Goal: Information Seeking & Learning: Learn about a topic

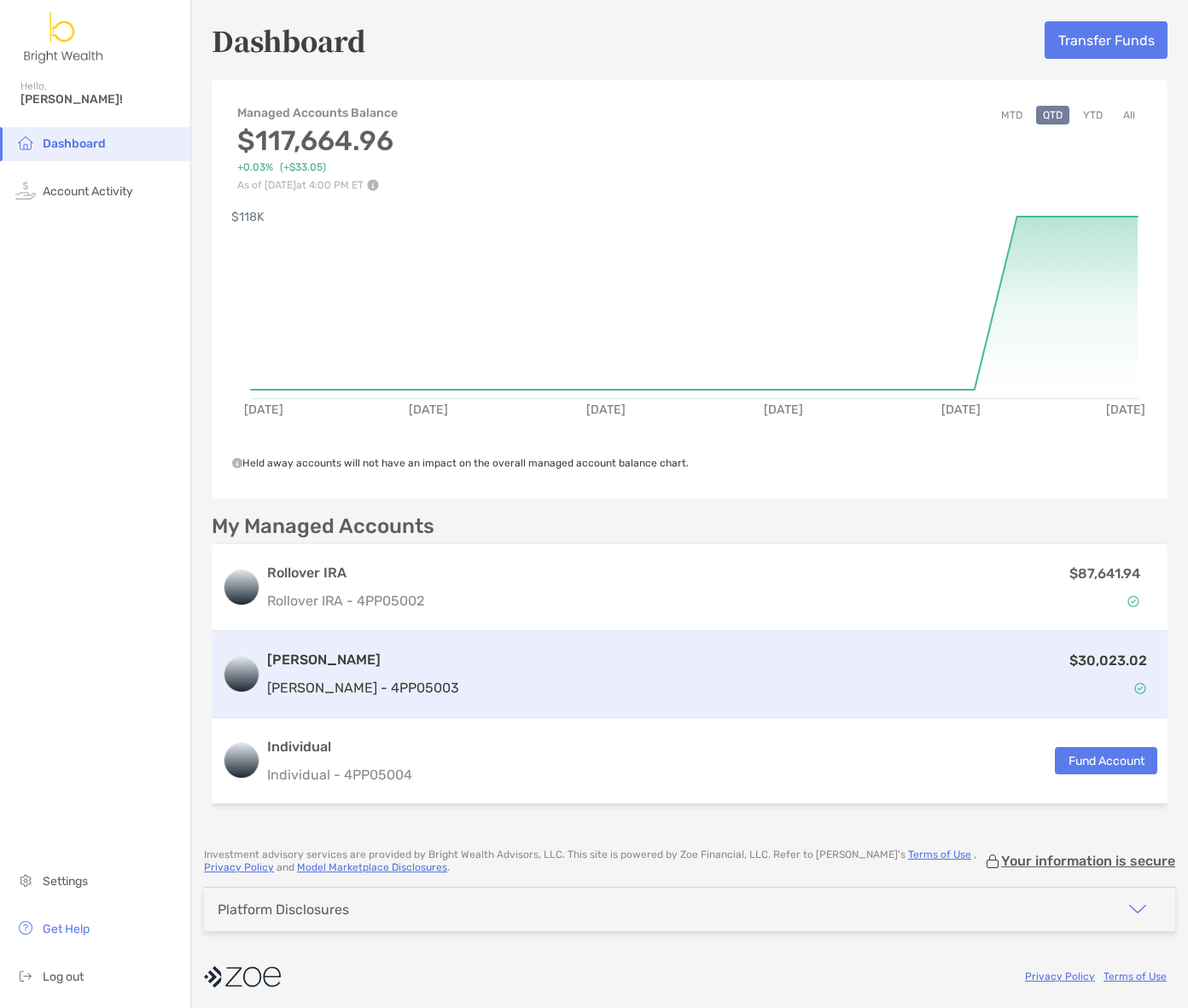
click at [745, 683] on div "$30,023.02" at bounding box center [811, 675] width 691 height 50
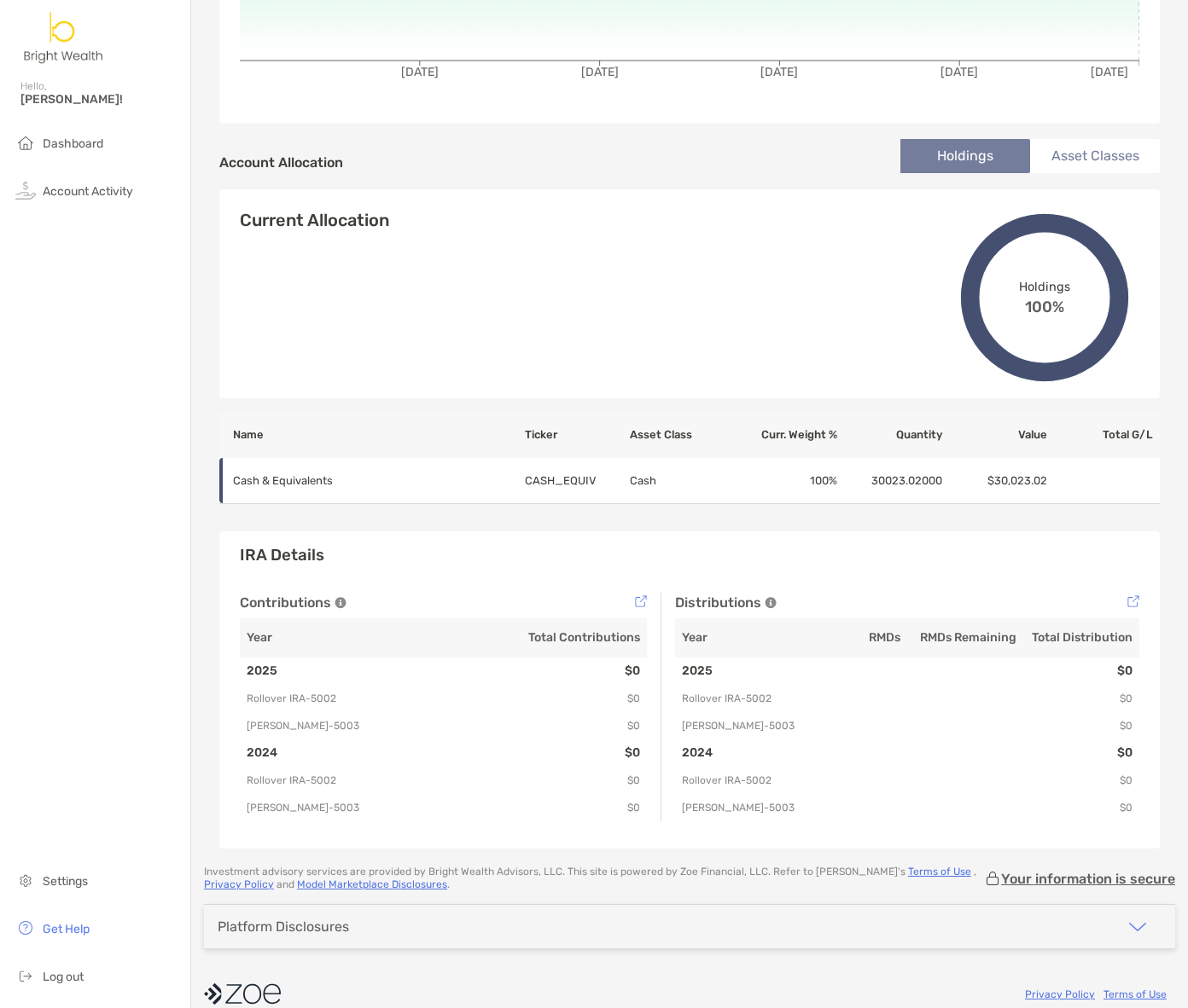
scroll to position [452, 0]
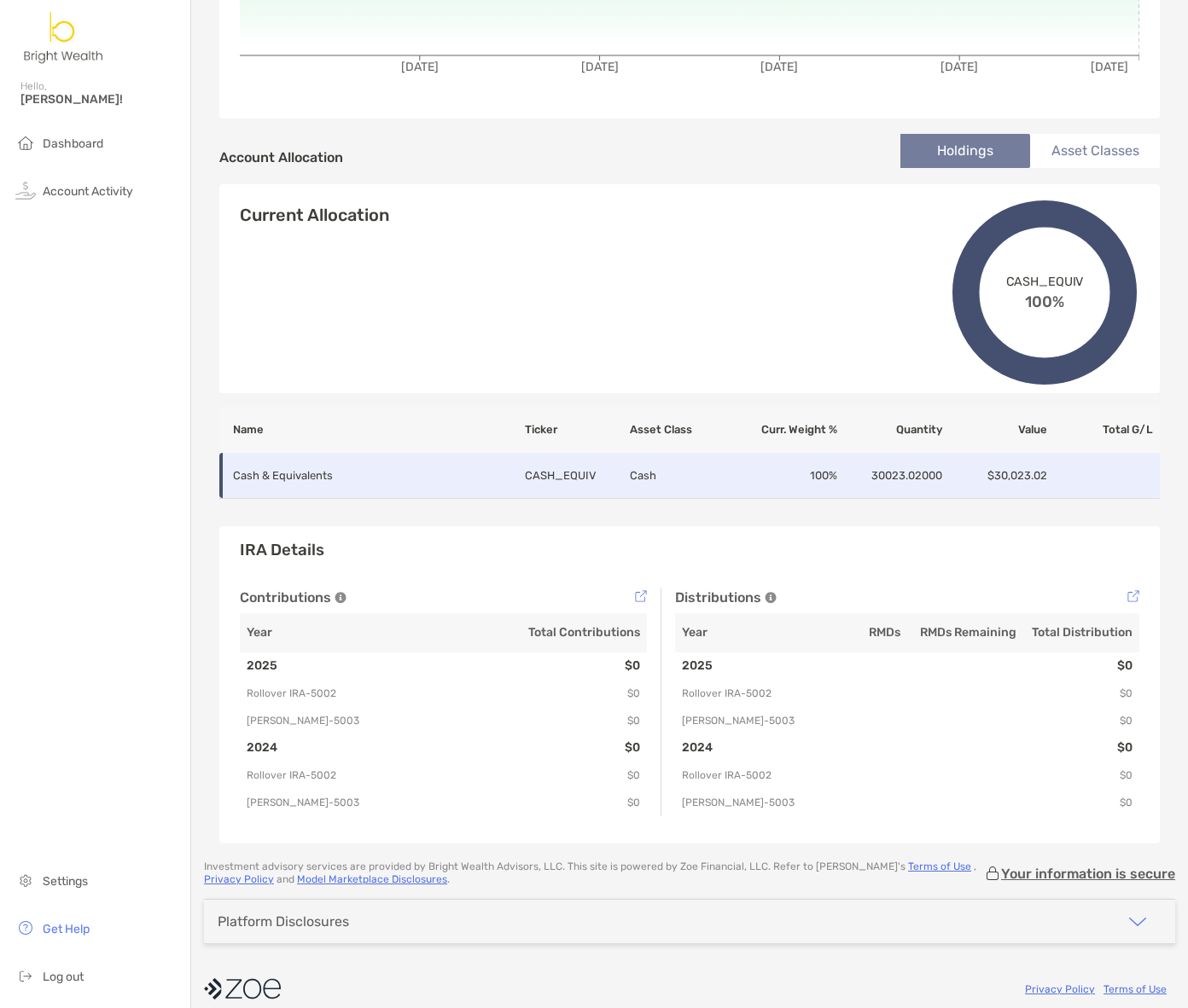
click at [911, 466] on td "30023.02000" at bounding box center [890, 476] width 105 height 46
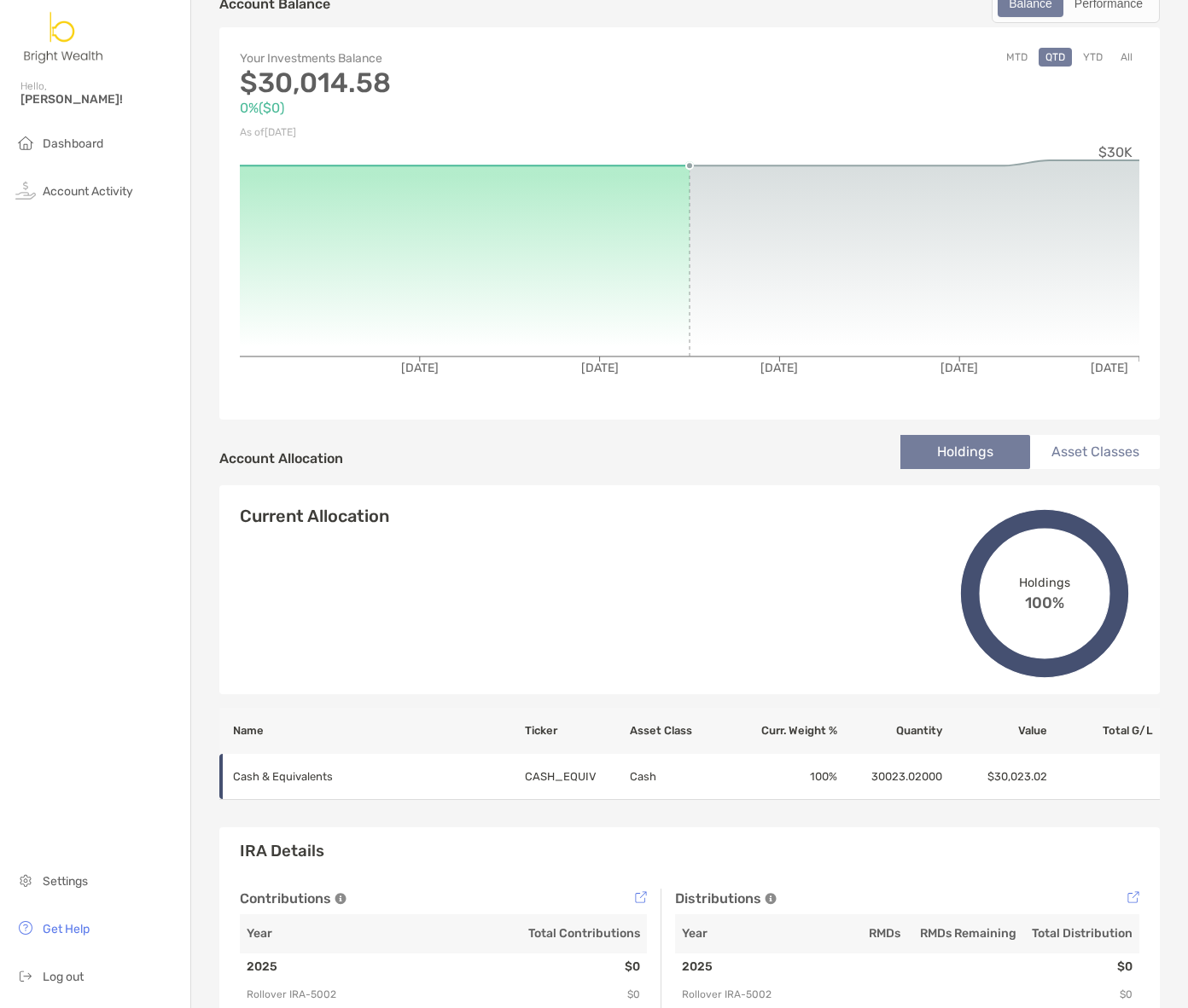
scroll to position [0, 0]
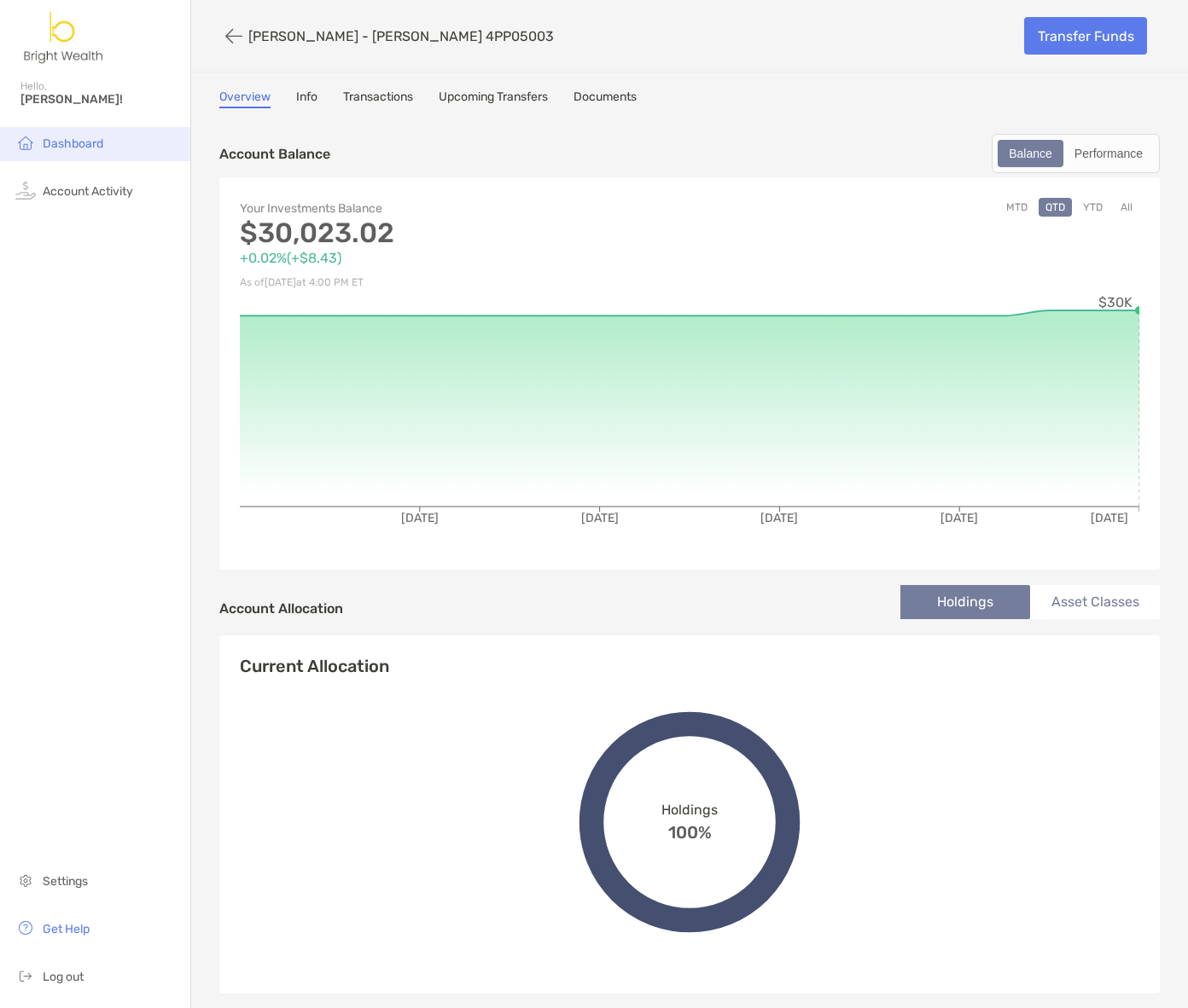
click at [114, 143] on li "Dashboard" at bounding box center [95, 144] width 191 height 34
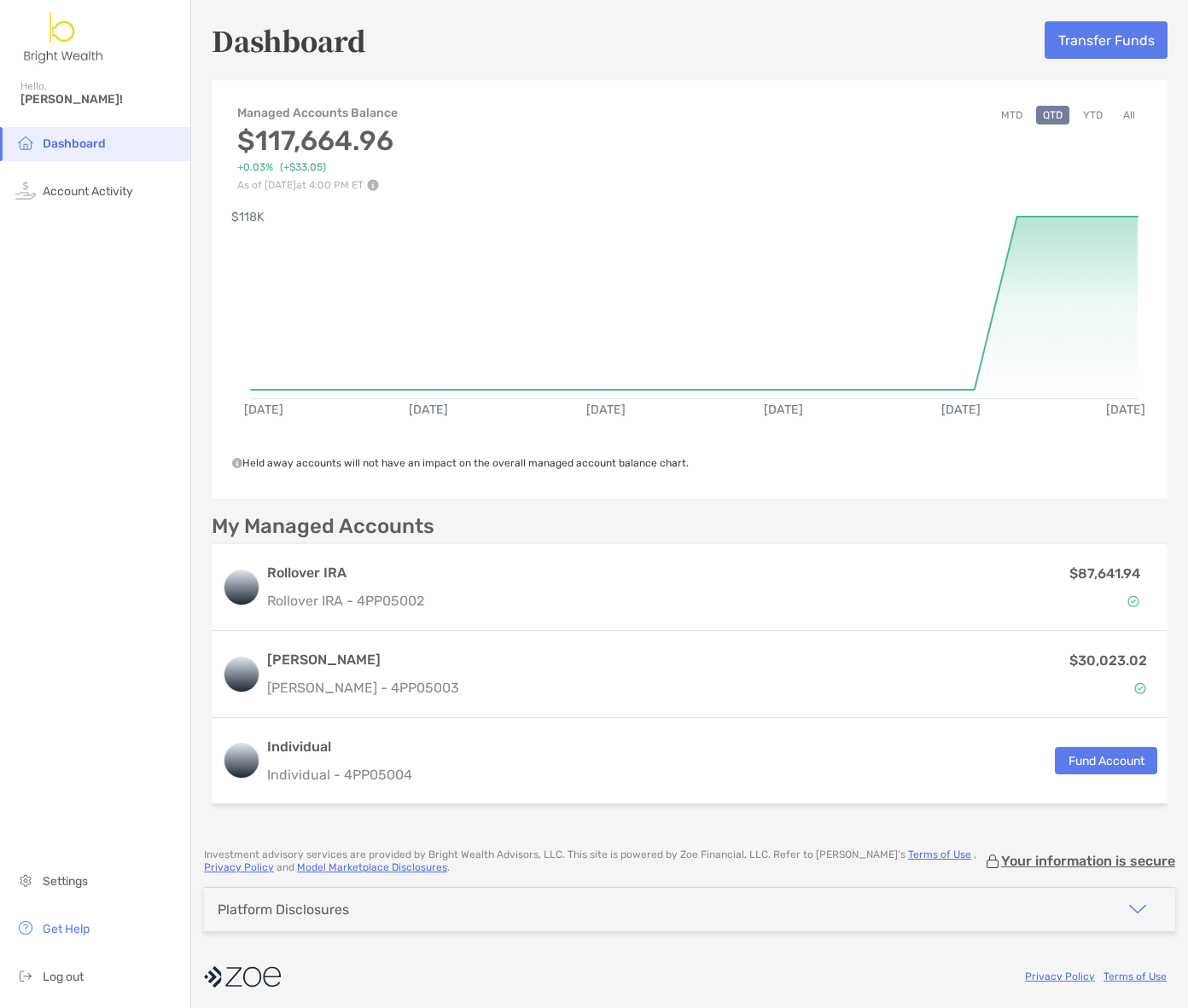
click at [916, 527] on div "My Managed Accounts" at bounding box center [689, 526] width 956 height 21
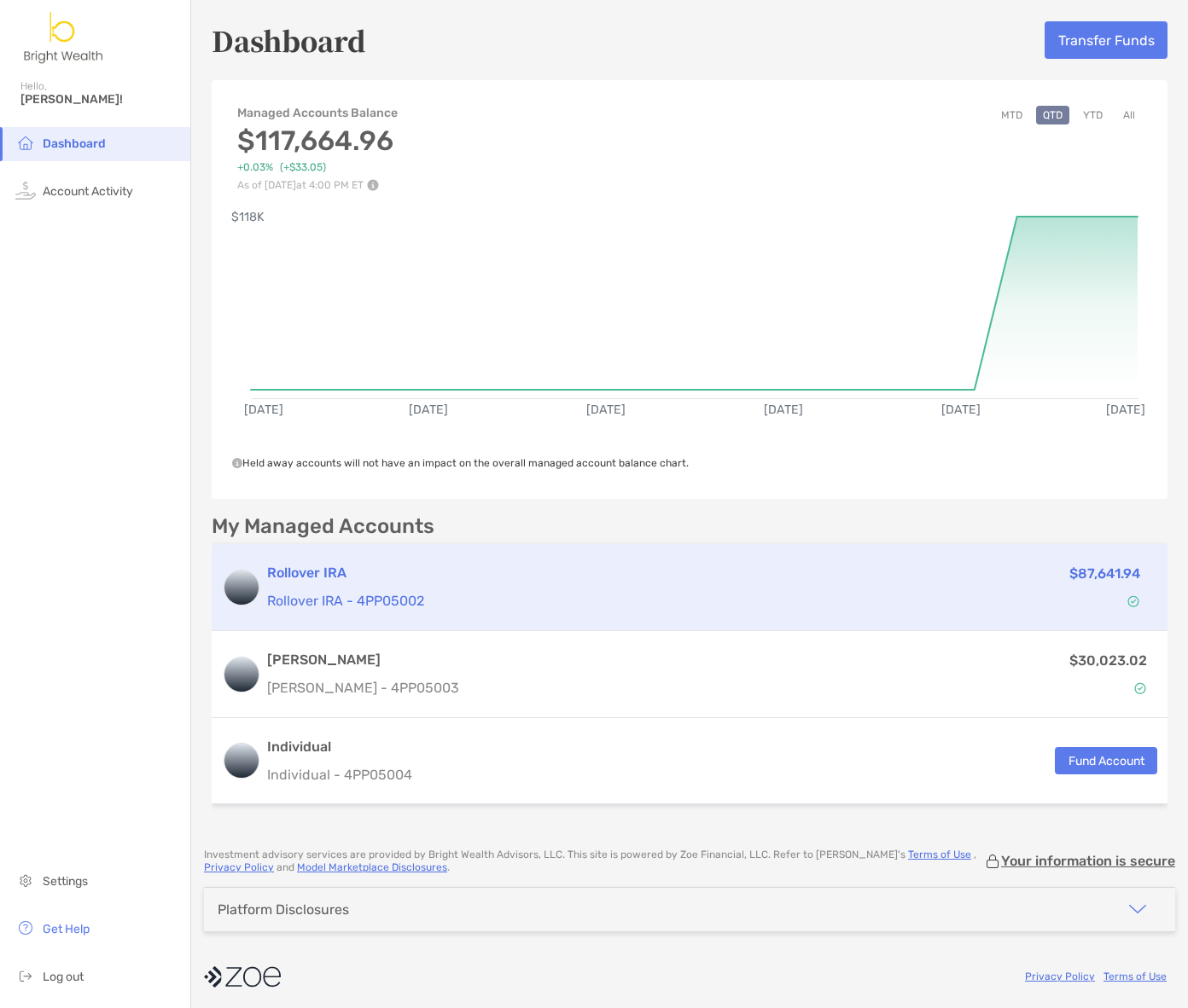
click at [975, 587] on div "$87,641.94" at bounding box center [988, 588] width 324 height 50
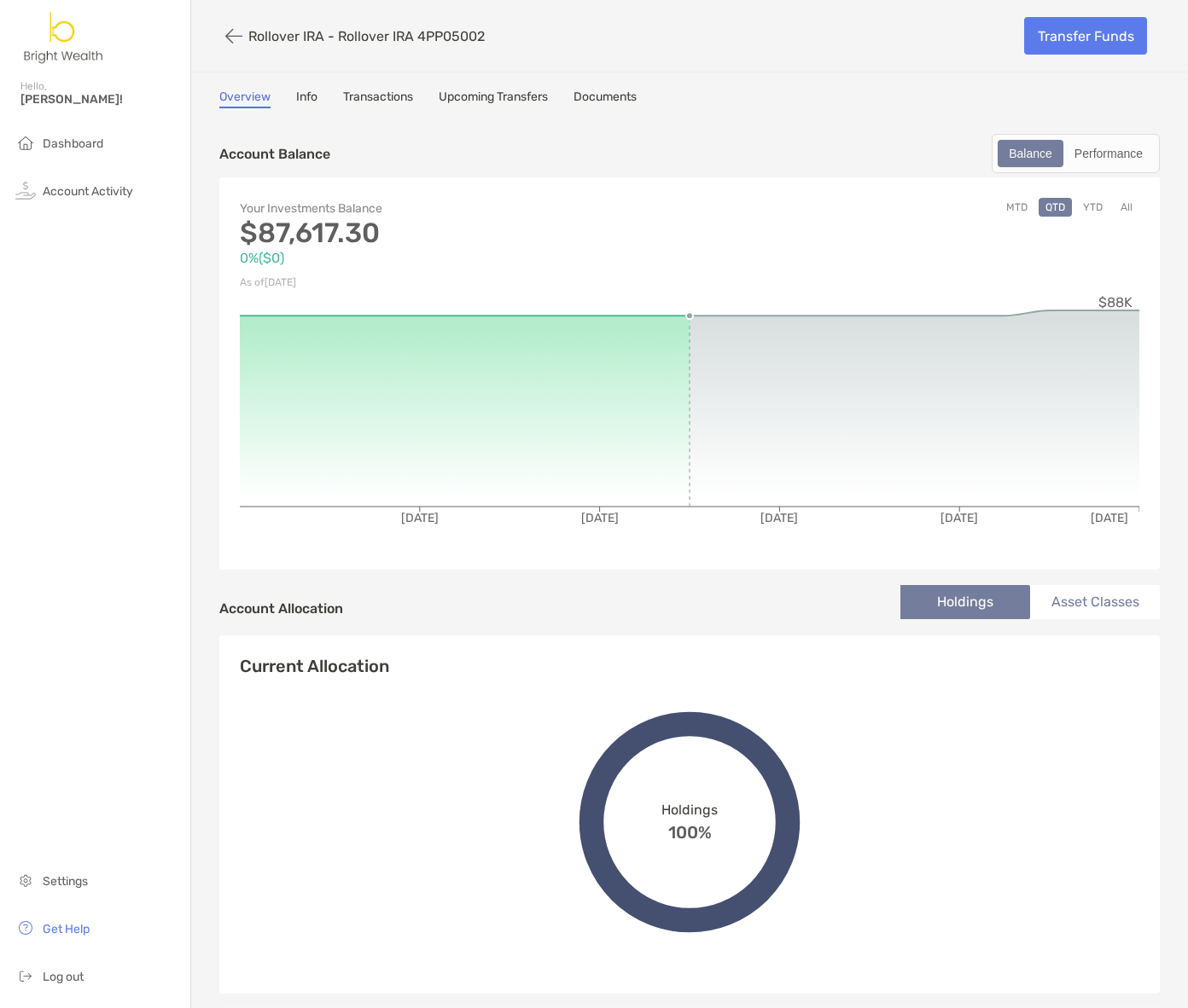
click at [225, 95] on link "Overview" at bounding box center [244, 99] width 51 height 19
click at [220, 38] on button "button" at bounding box center [233, 37] width 29 height 32
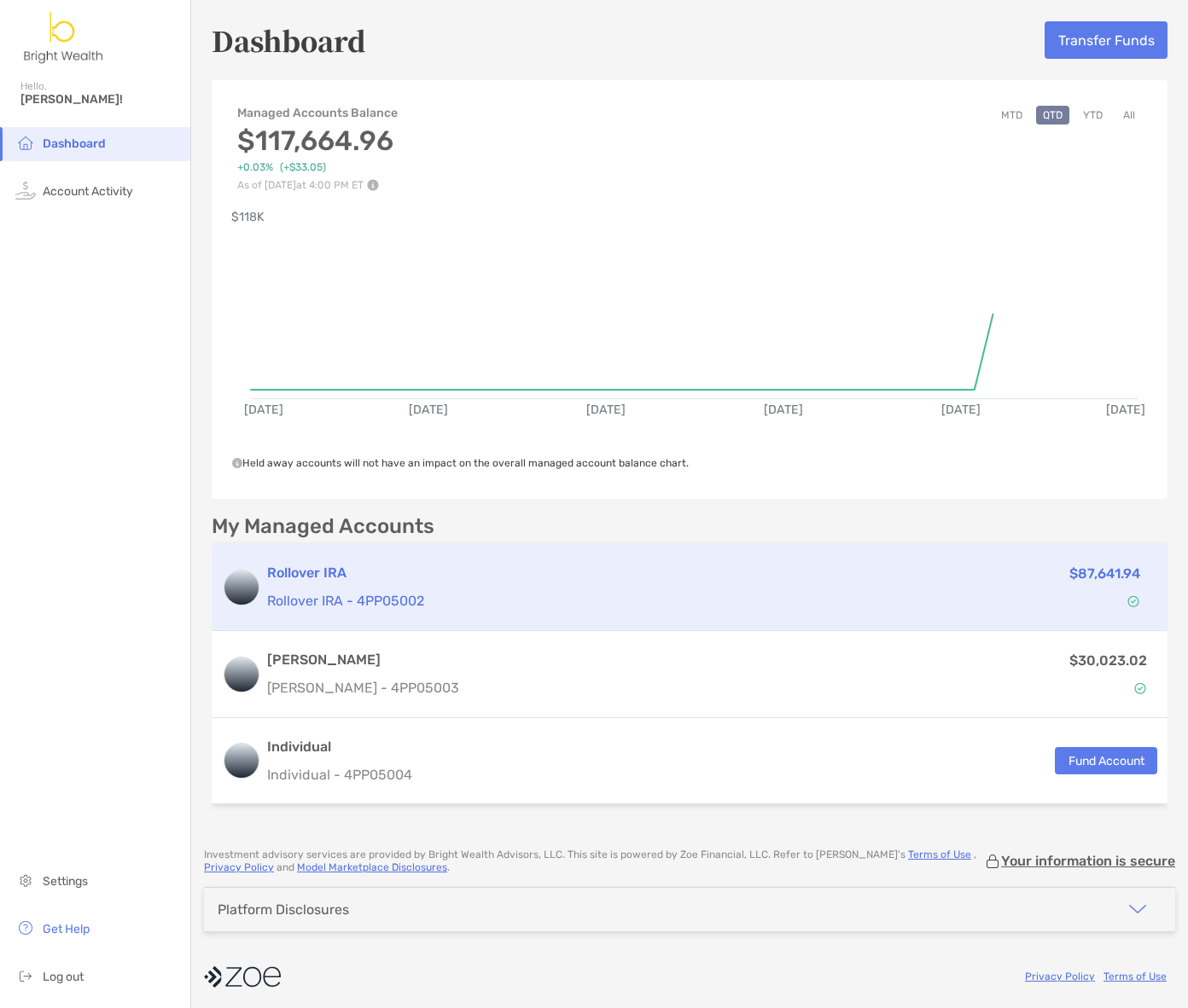
click at [295, 575] on h3 "Rollover IRA" at bounding box center [544, 573] width 553 height 21
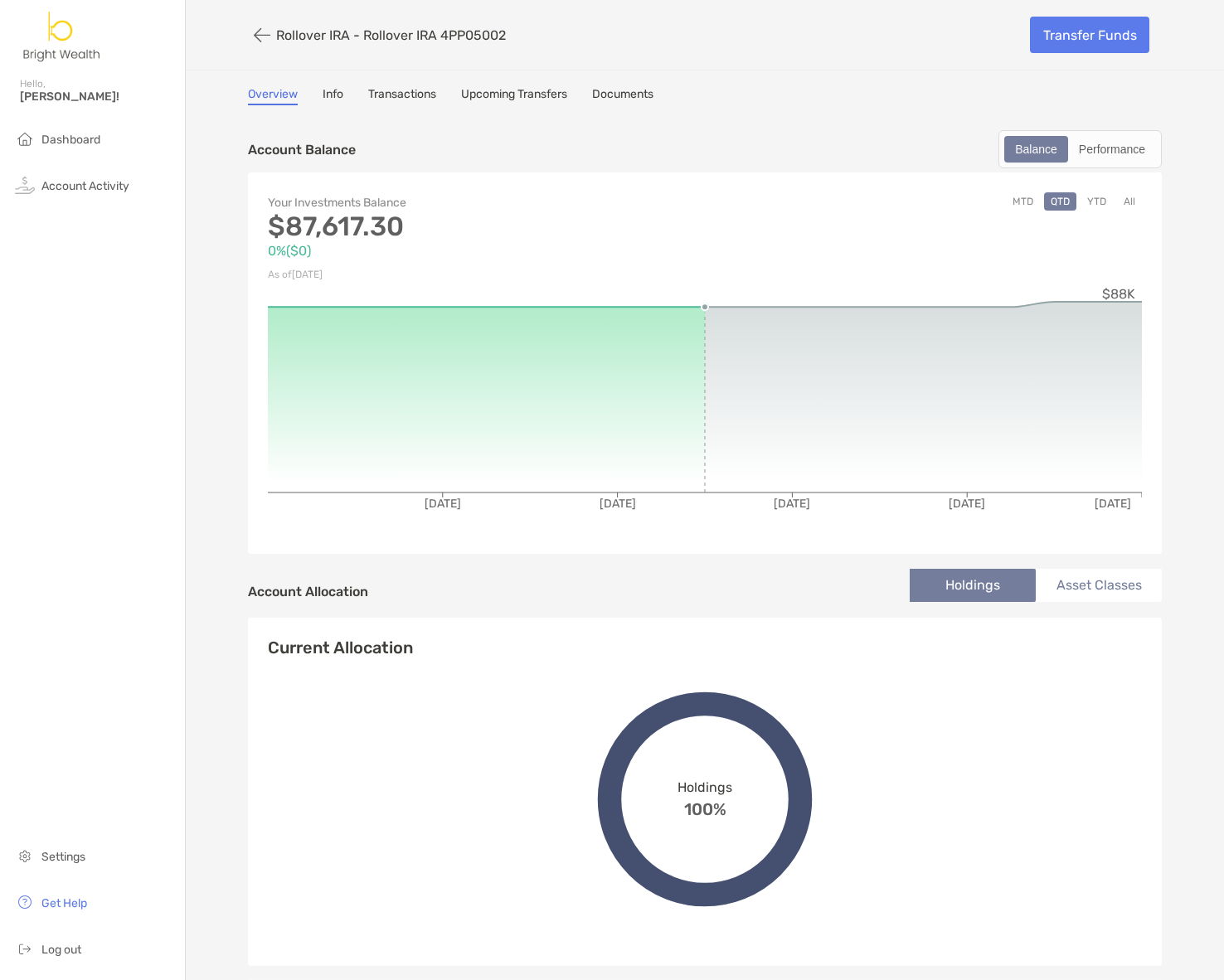
scroll to position [16, 0]
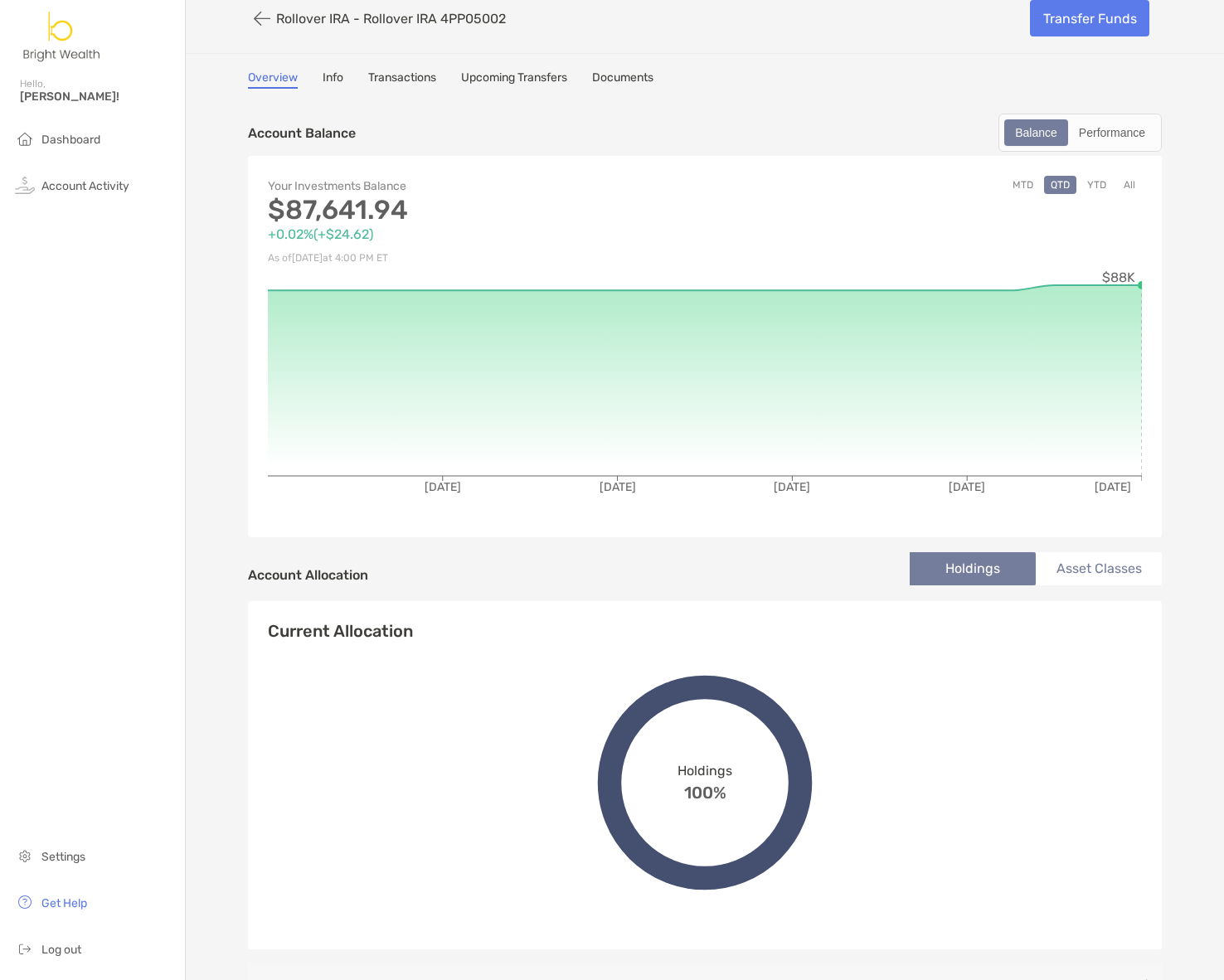
click at [1121, 575] on li "Asset Classes" at bounding box center [1099, 569] width 126 height 33
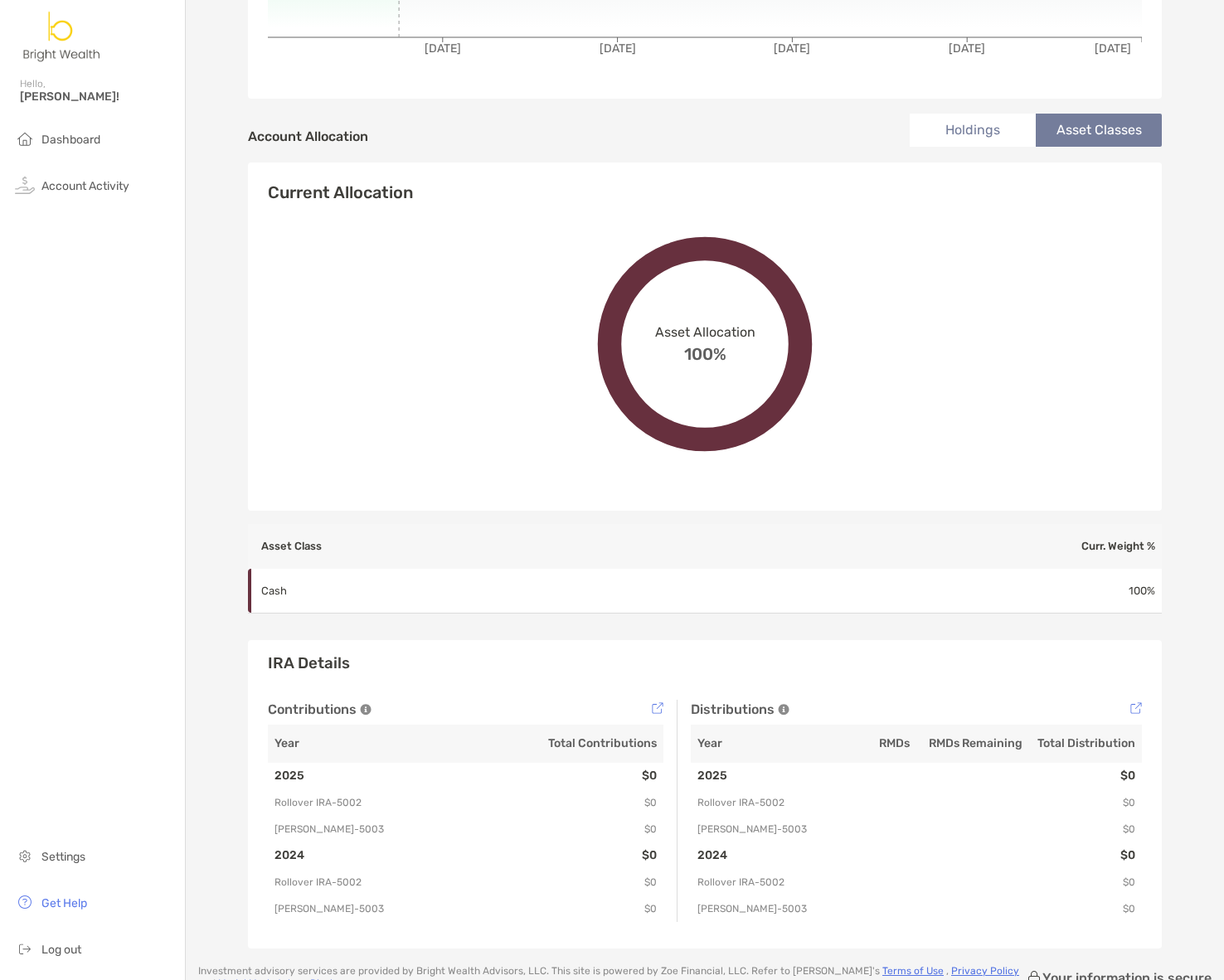
scroll to position [0, 0]
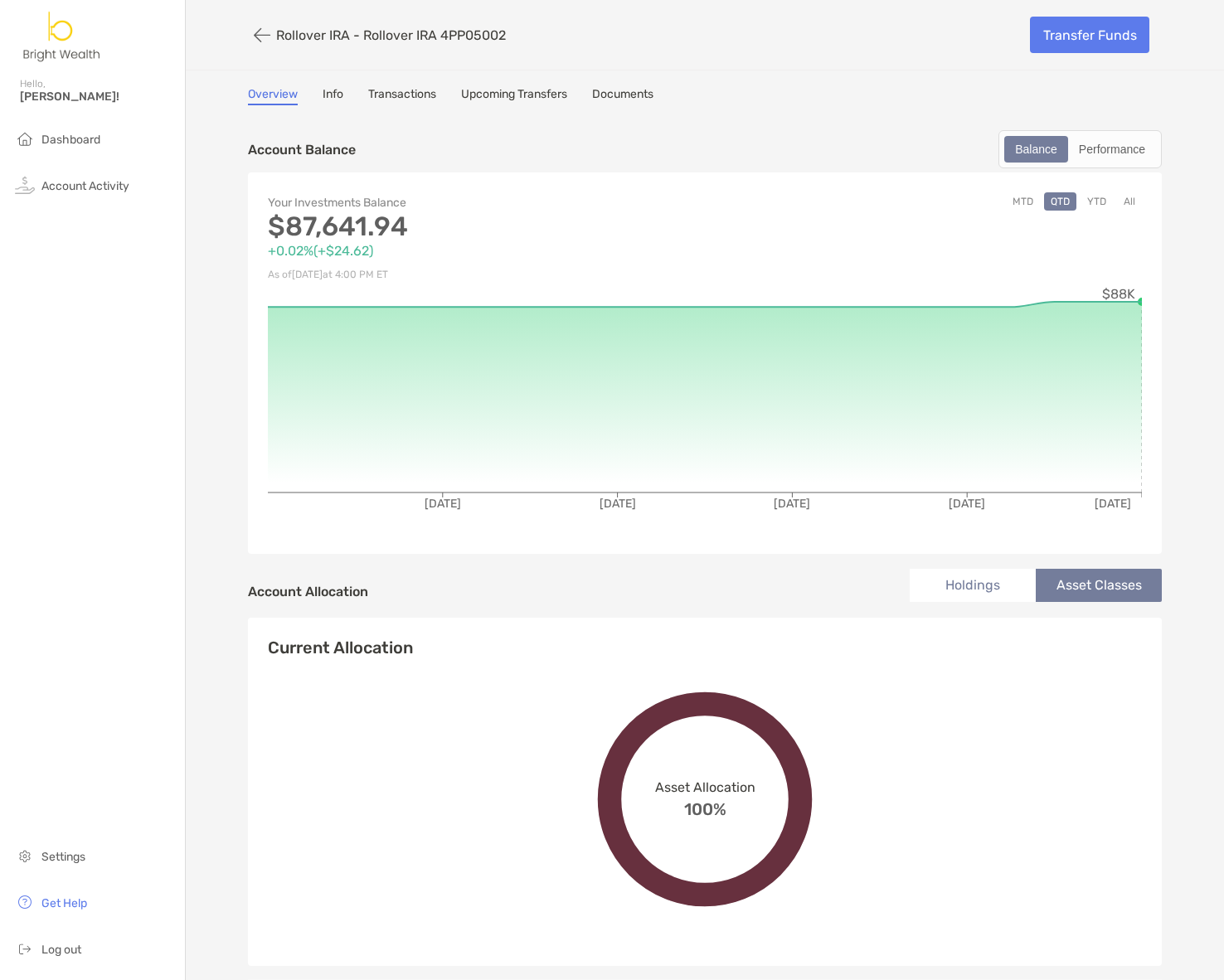
click at [329, 103] on link "Info" at bounding box center [332, 96] width 20 height 18
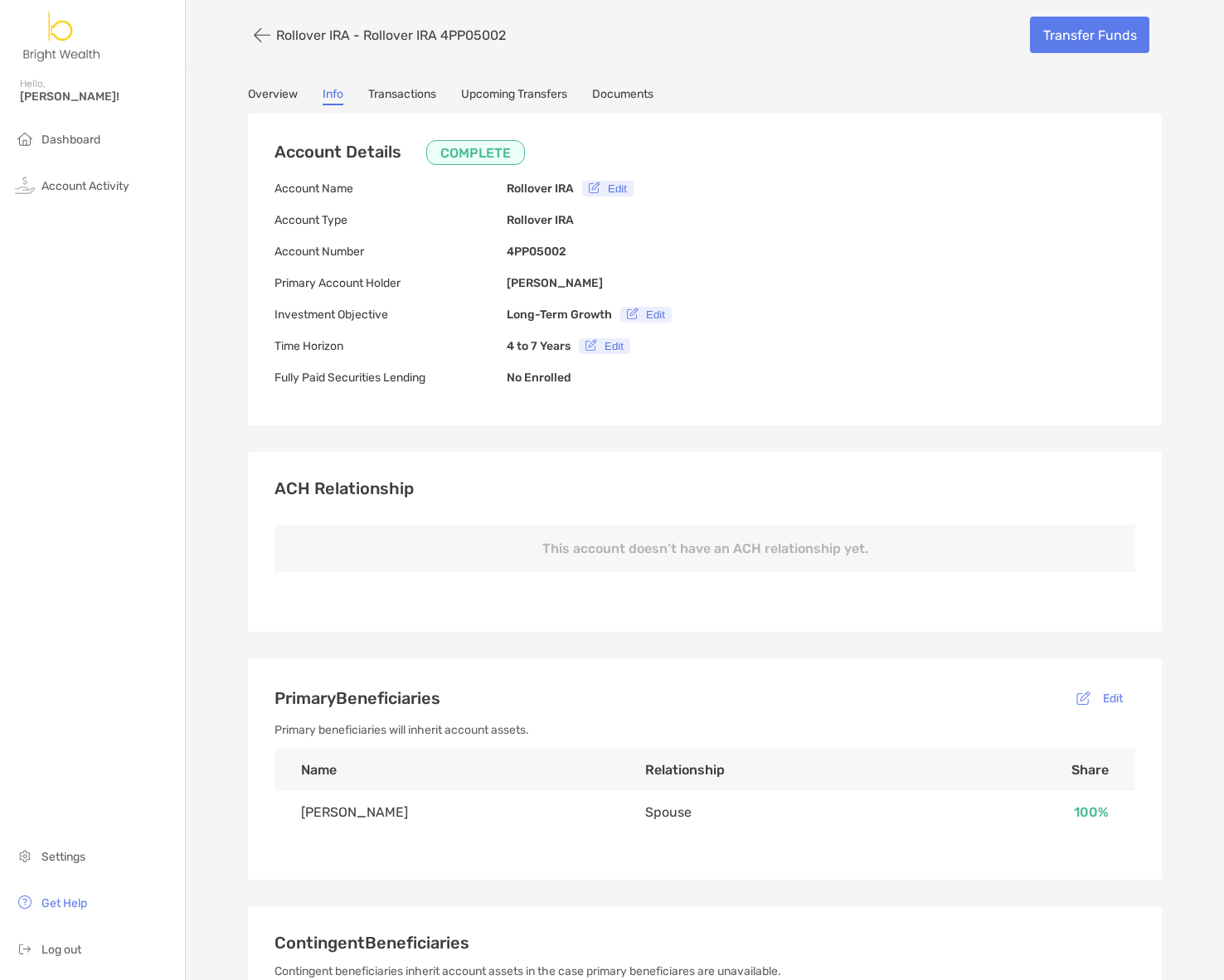
click at [359, 92] on div "Overview Info Transactions Upcoming Transfers Documents" at bounding box center [705, 96] width 914 height 18
click at [395, 95] on link "Transactions" at bounding box center [402, 96] width 68 height 18
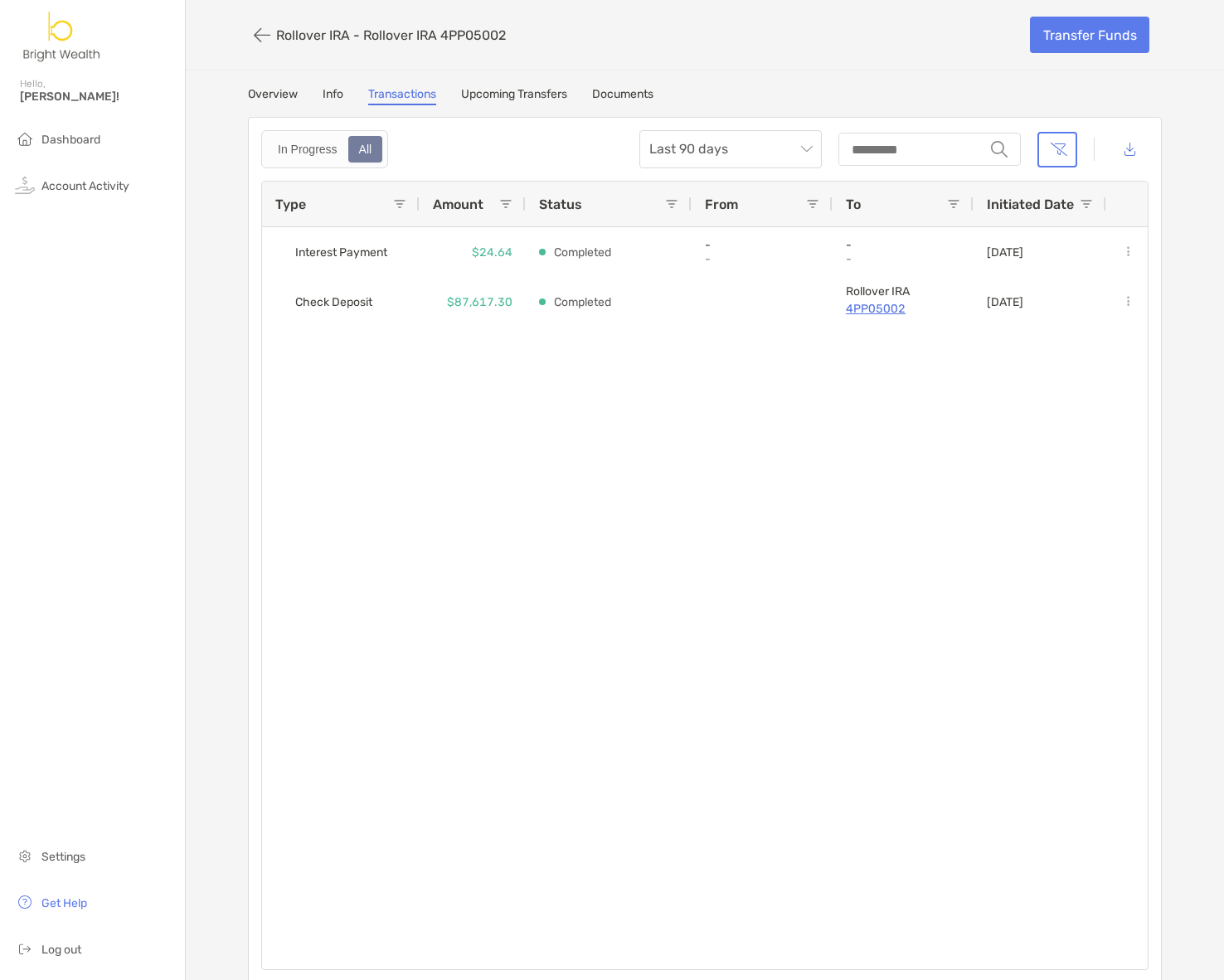
click at [280, 96] on link "Overview" at bounding box center [272, 96] width 49 height 18
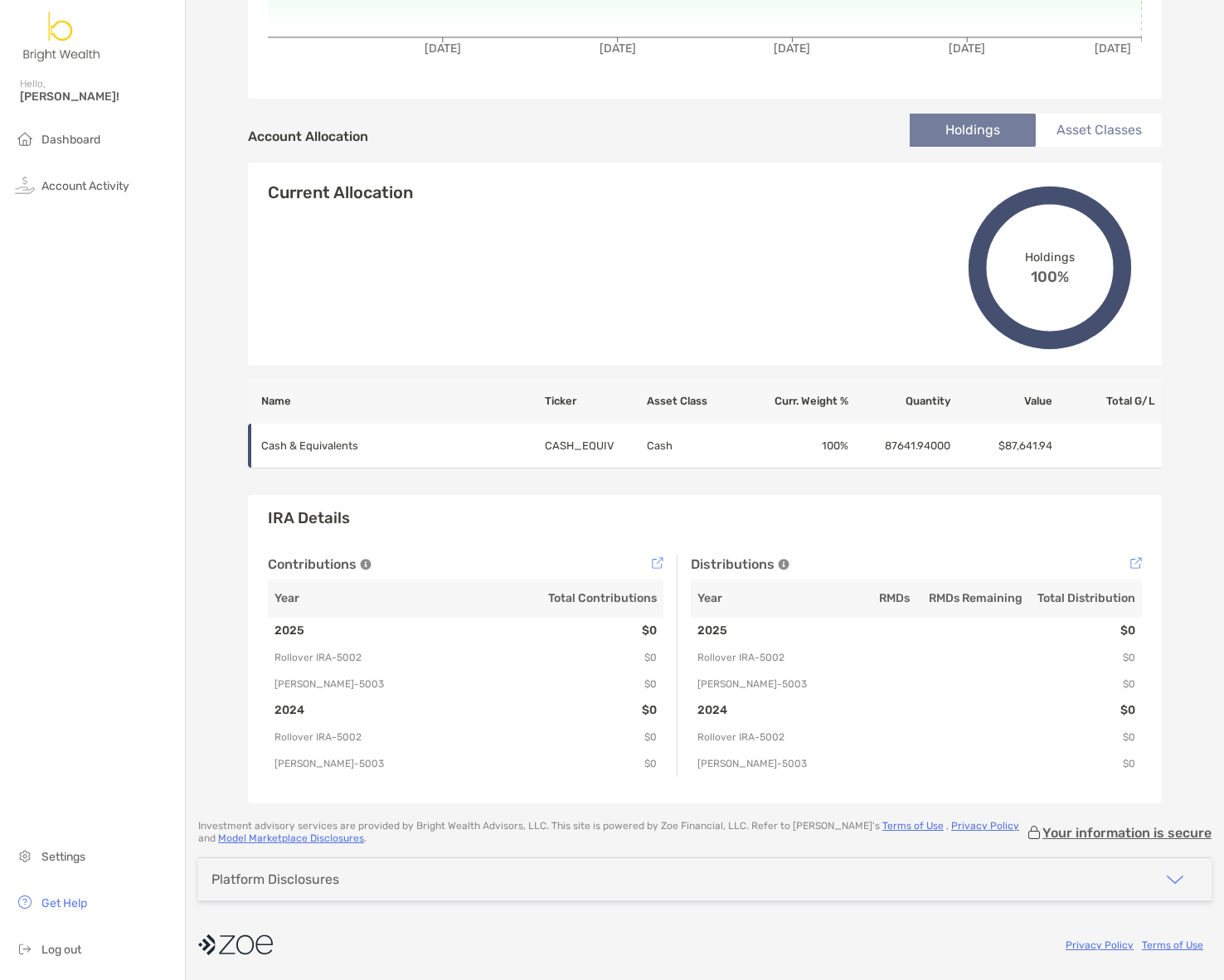
scroll to position [456, 0]
click at [1087, 118] on li "Asset Classes" at bounding box center [1099, 130] width 126 height 33
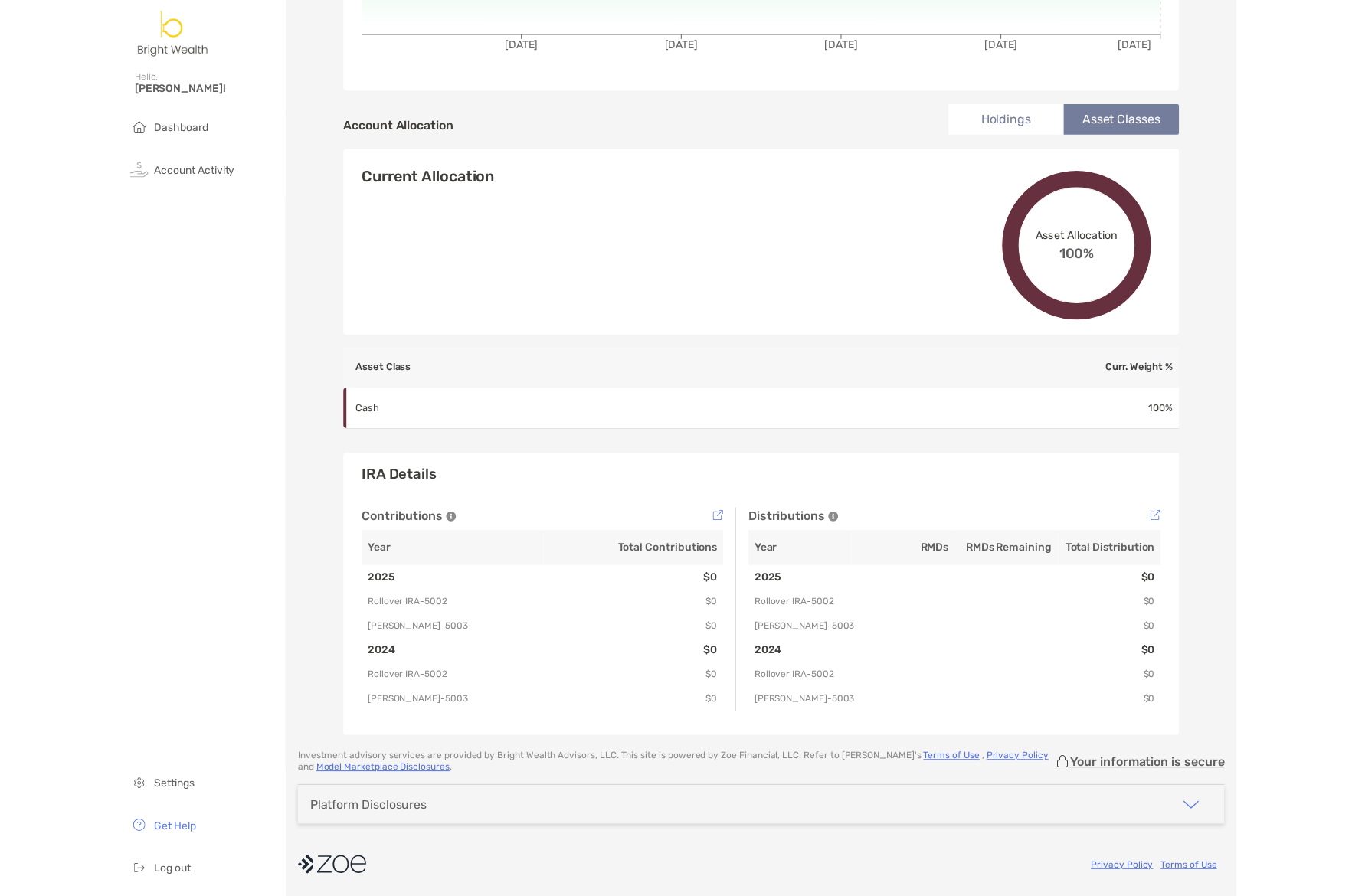
scroll to position [420, 0]
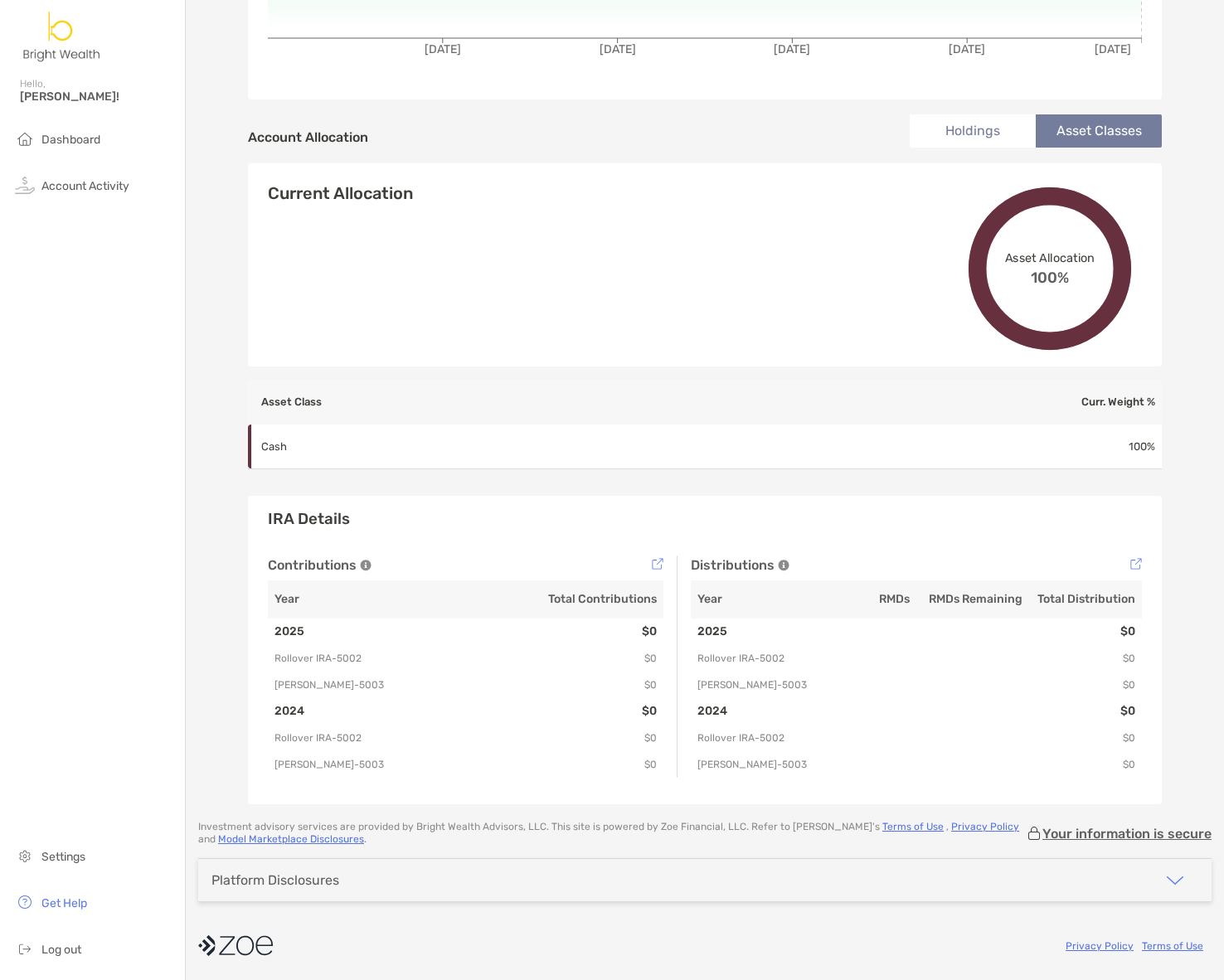
click at [1153, 257] on div "Rollover IRA - Rollover IRA 4PP05002 Transfer Funds Overview Info Transactions …" at bounding box center [705, 174] width 1038 height 1259
click at [864, 215] on div "Current Allocation Asset Allocation 100% Cash 100%" at bounding box center [705, 274] width 914 height 183
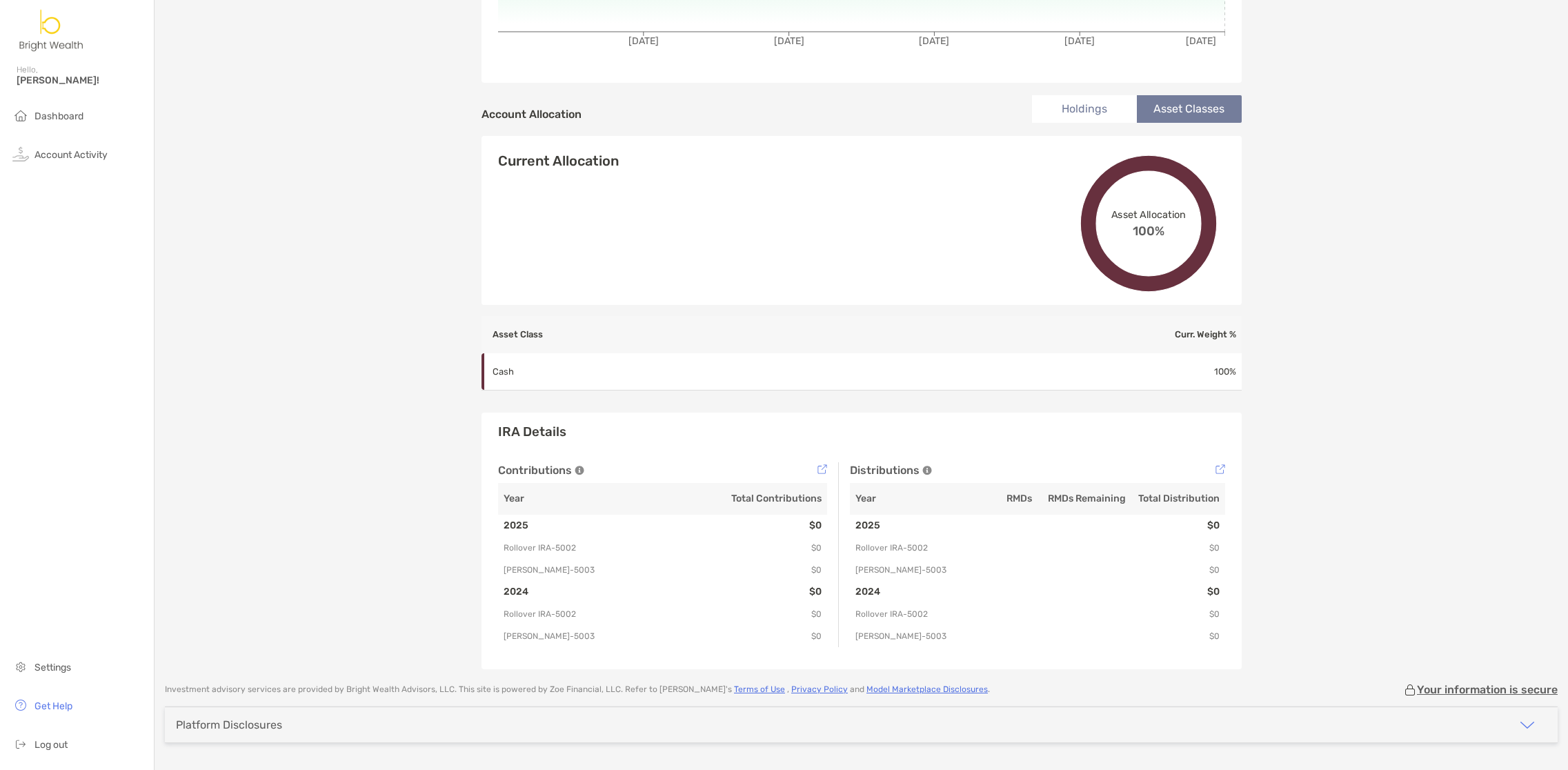
scroll to position [0, 0]
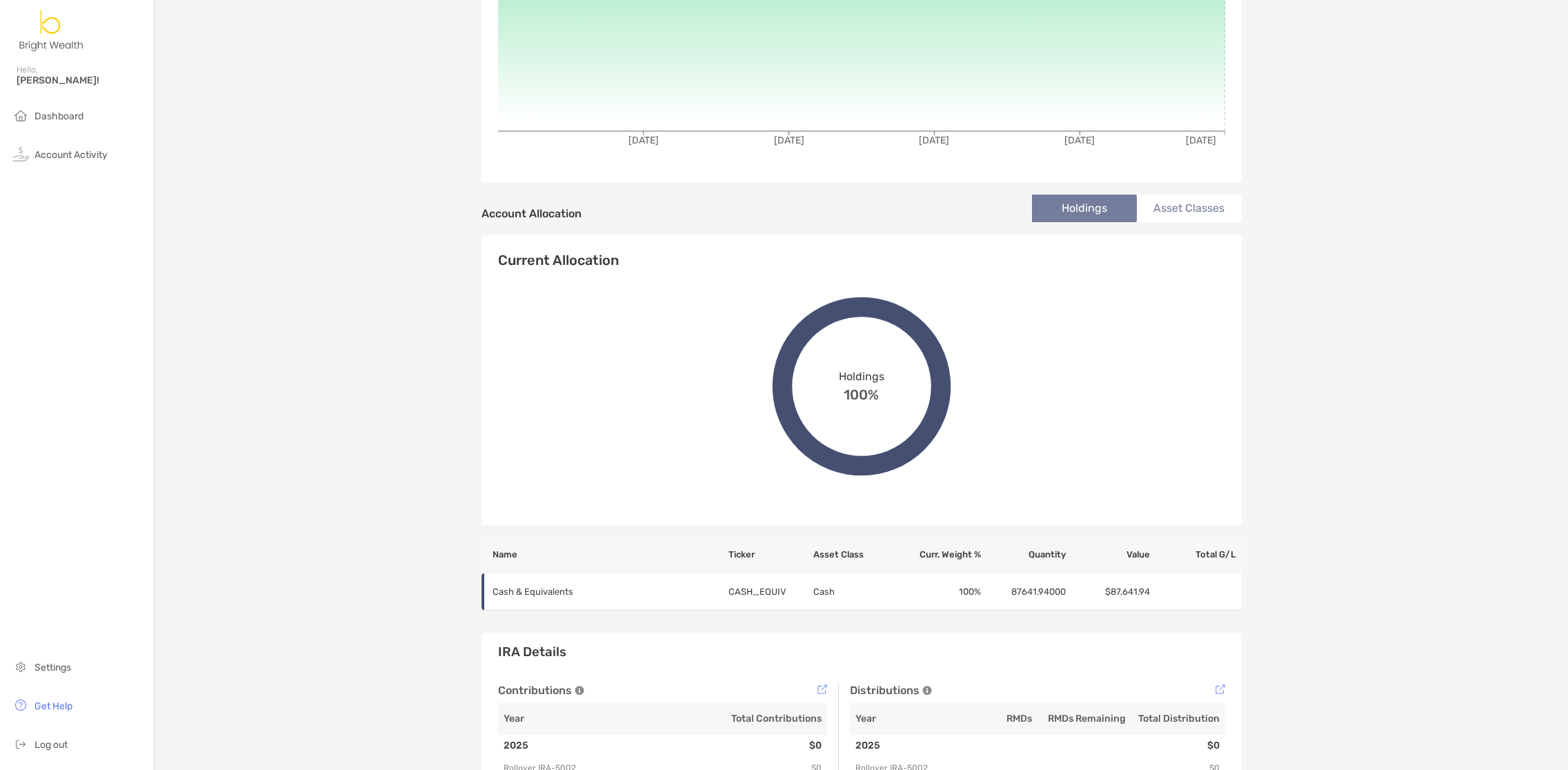
scroll to position [386, 0]
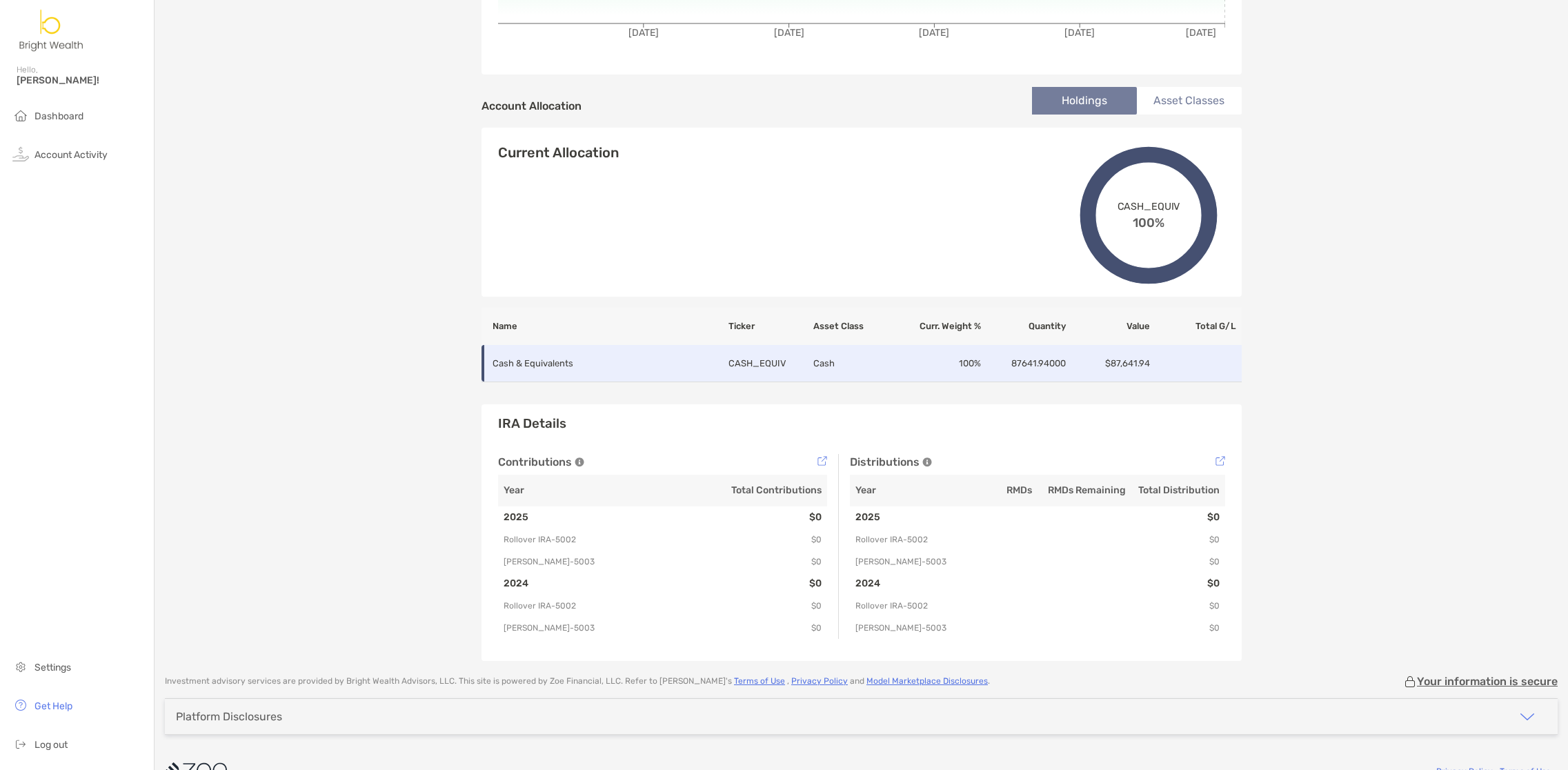
click at [728, 370] on td "CASH_EQUIV" at bounding box center [770, 364] width 85 height 37
click at [542, 356] on p "Cash & Equivalents" at bounding box center [589, 363] width 193 height 17
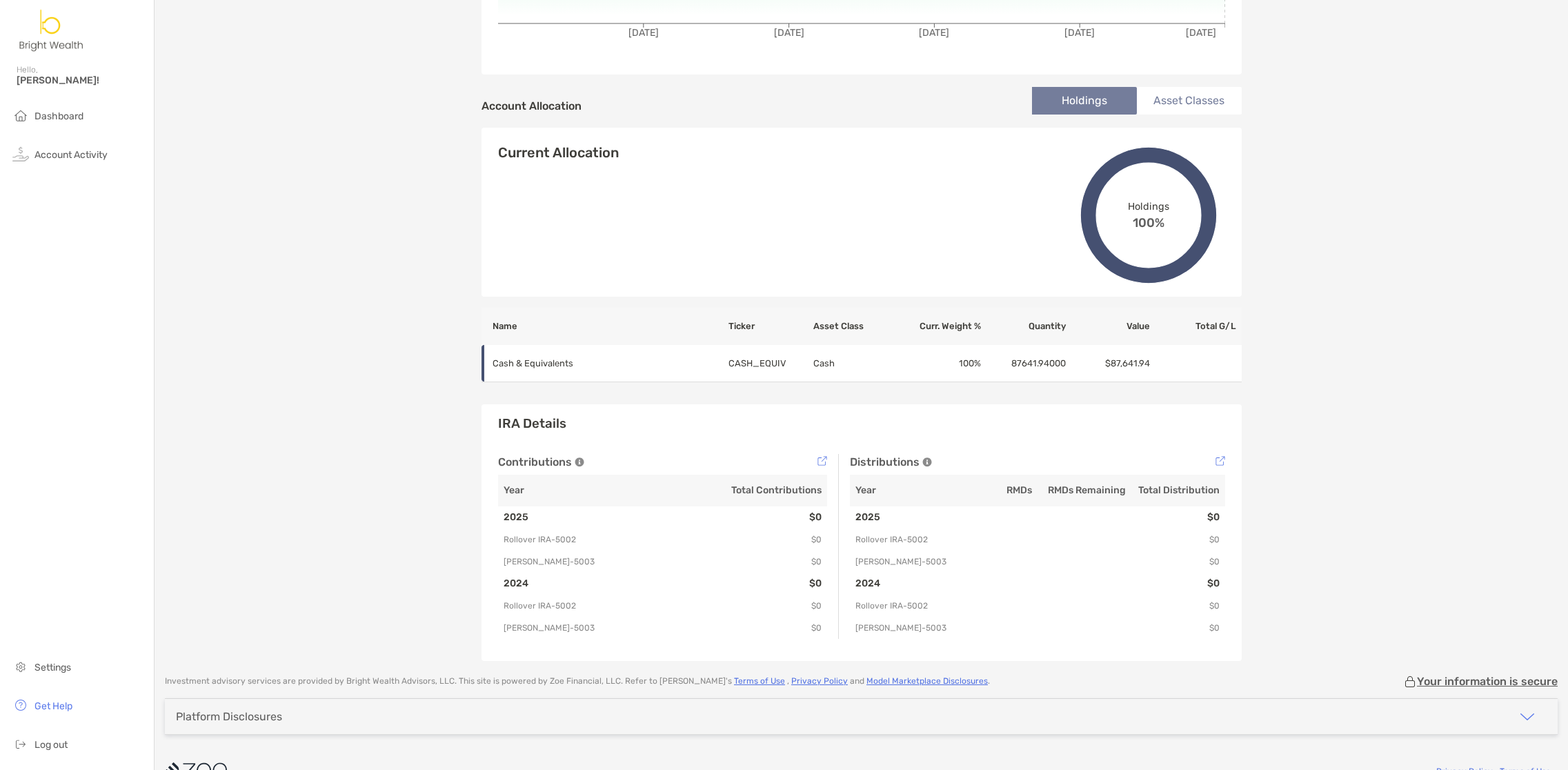
scroll to position [0, 0]
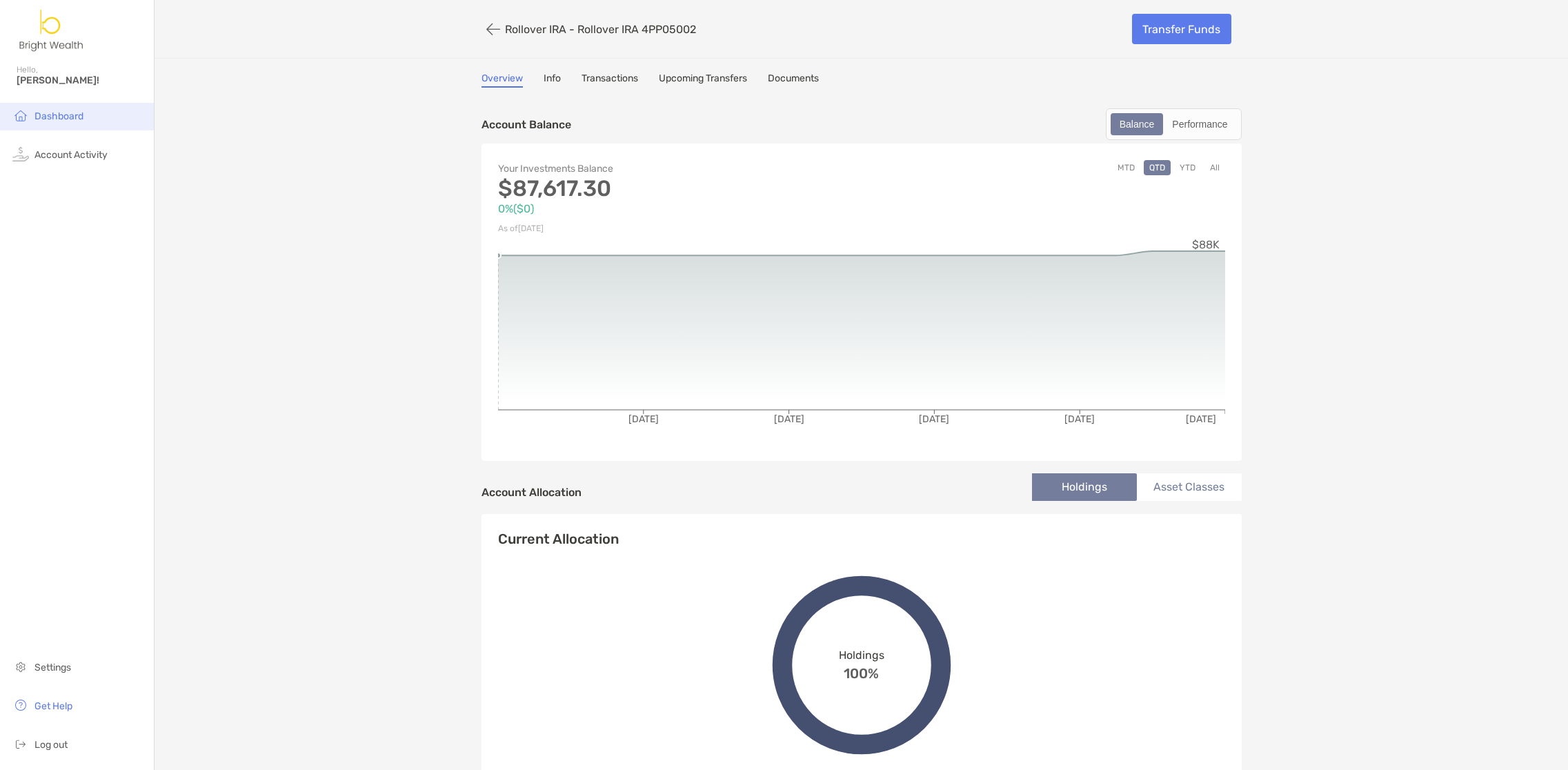
click at [115, 119] on li "Dashboard" at bounding box center [77, 116] width 154 height 27
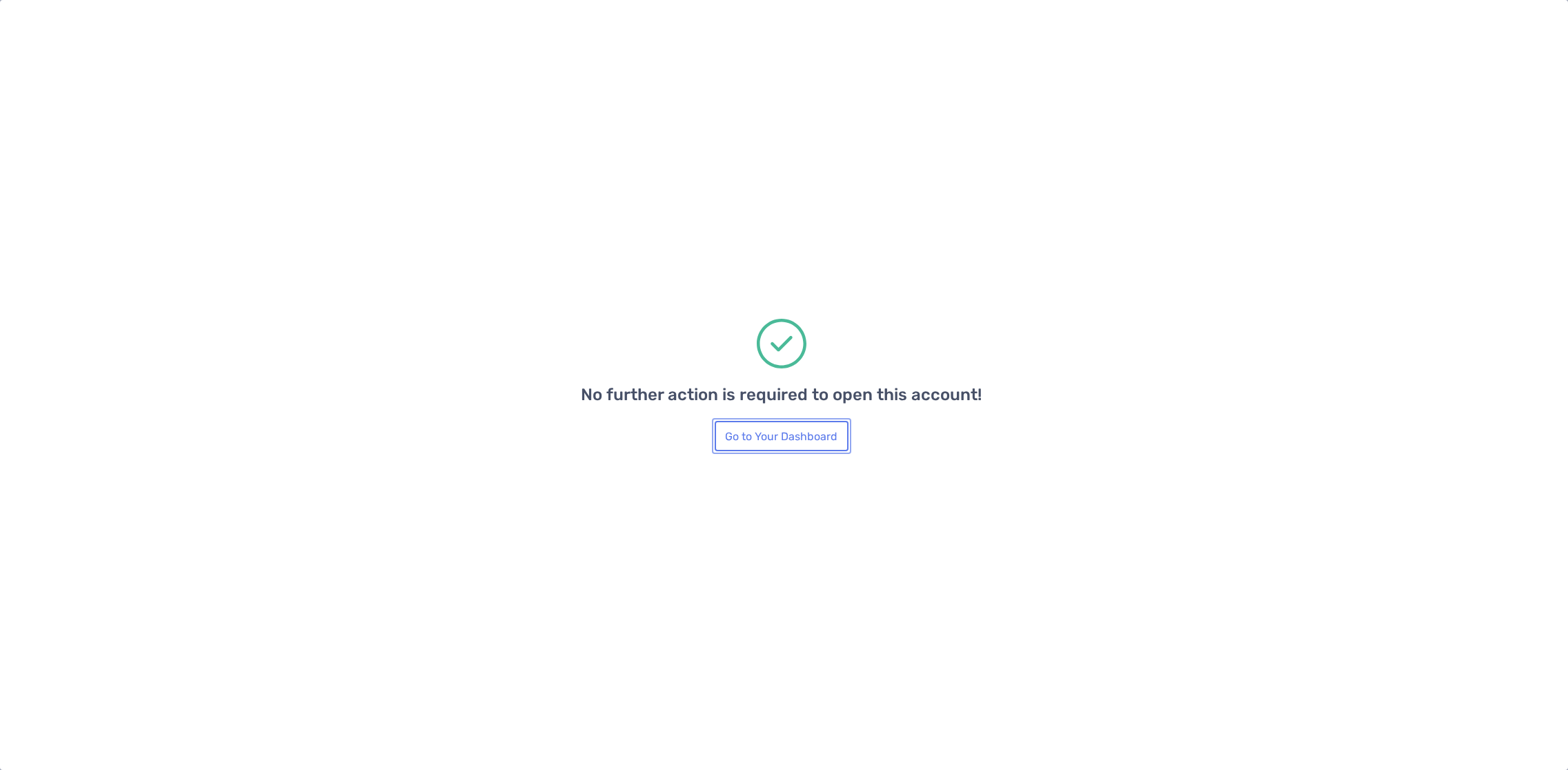
click at [792, 435] on button "Go to Your Dashboard" at bounding box center [781, 436] width 134 height 31
